Goal: Task Accomplishment & Management: Complete application form

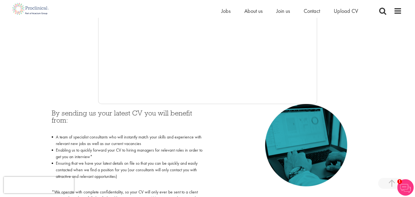
scroll to position [345, 0]
